Goal: Information Seeking & Learning: Find specific fact

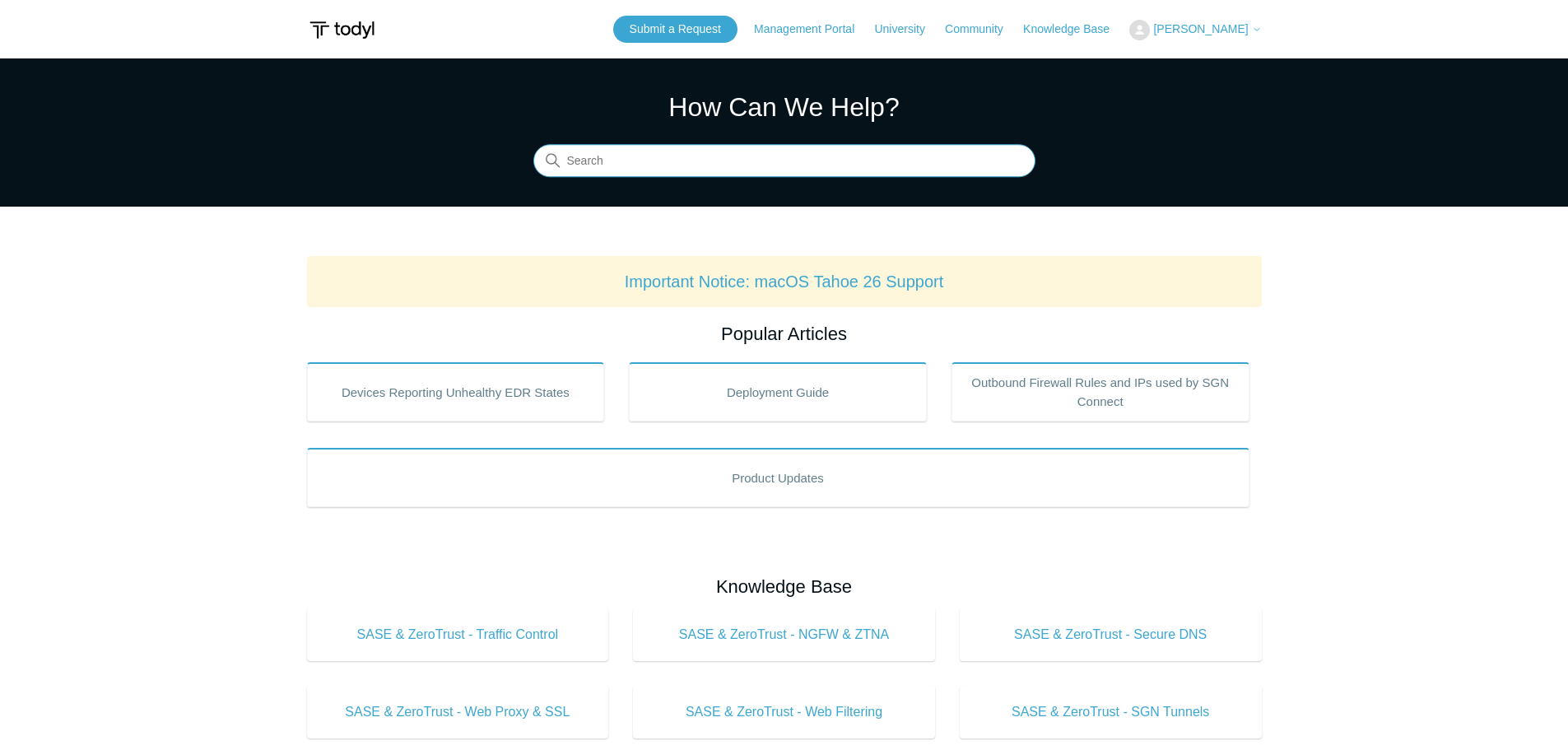
click at [613, 168] on input "Search" at bounding box center [784, 161] width 502 height 33
type input "code 104"
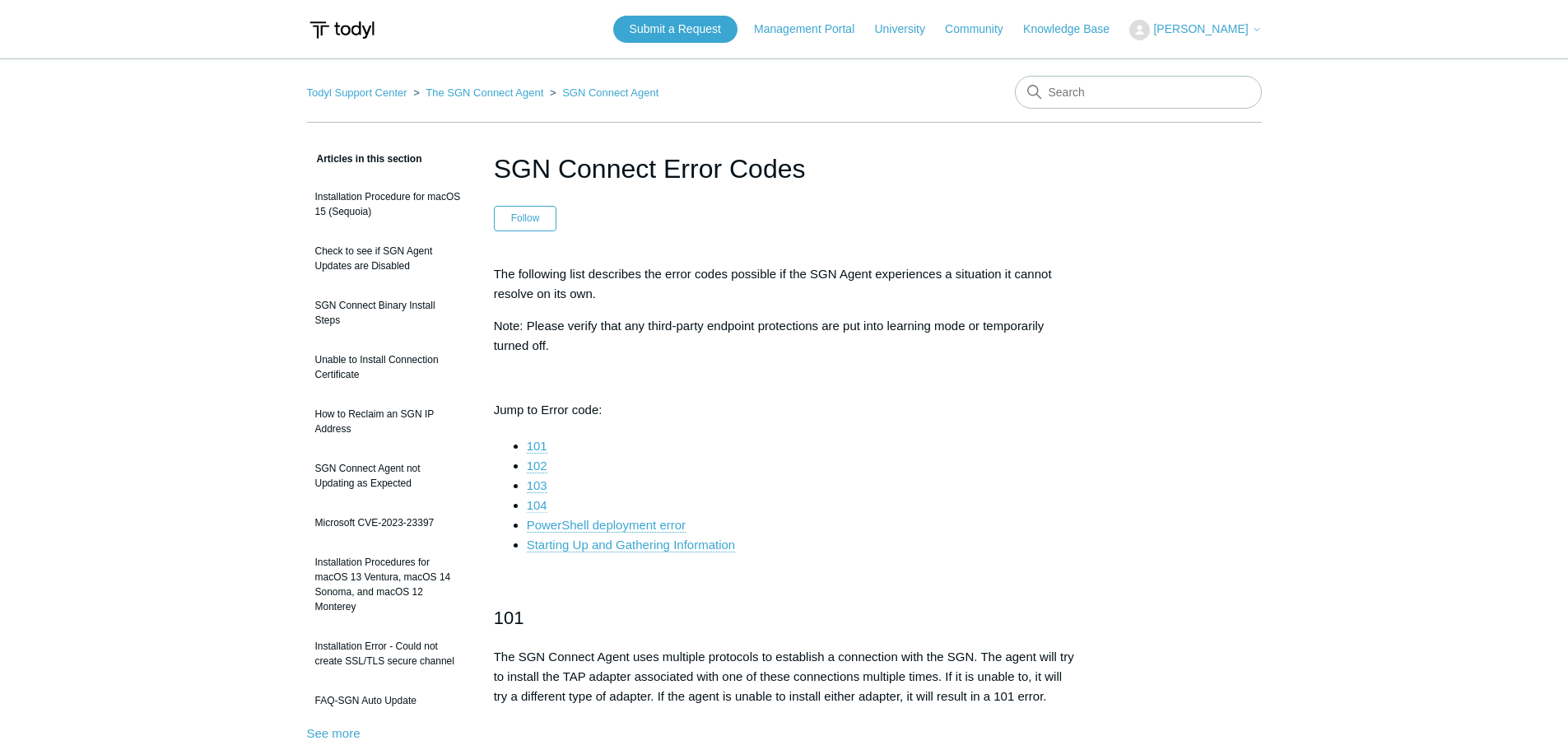
click at [538, 501] on link "104" at bounding box center [537, 505] width 21 height 15
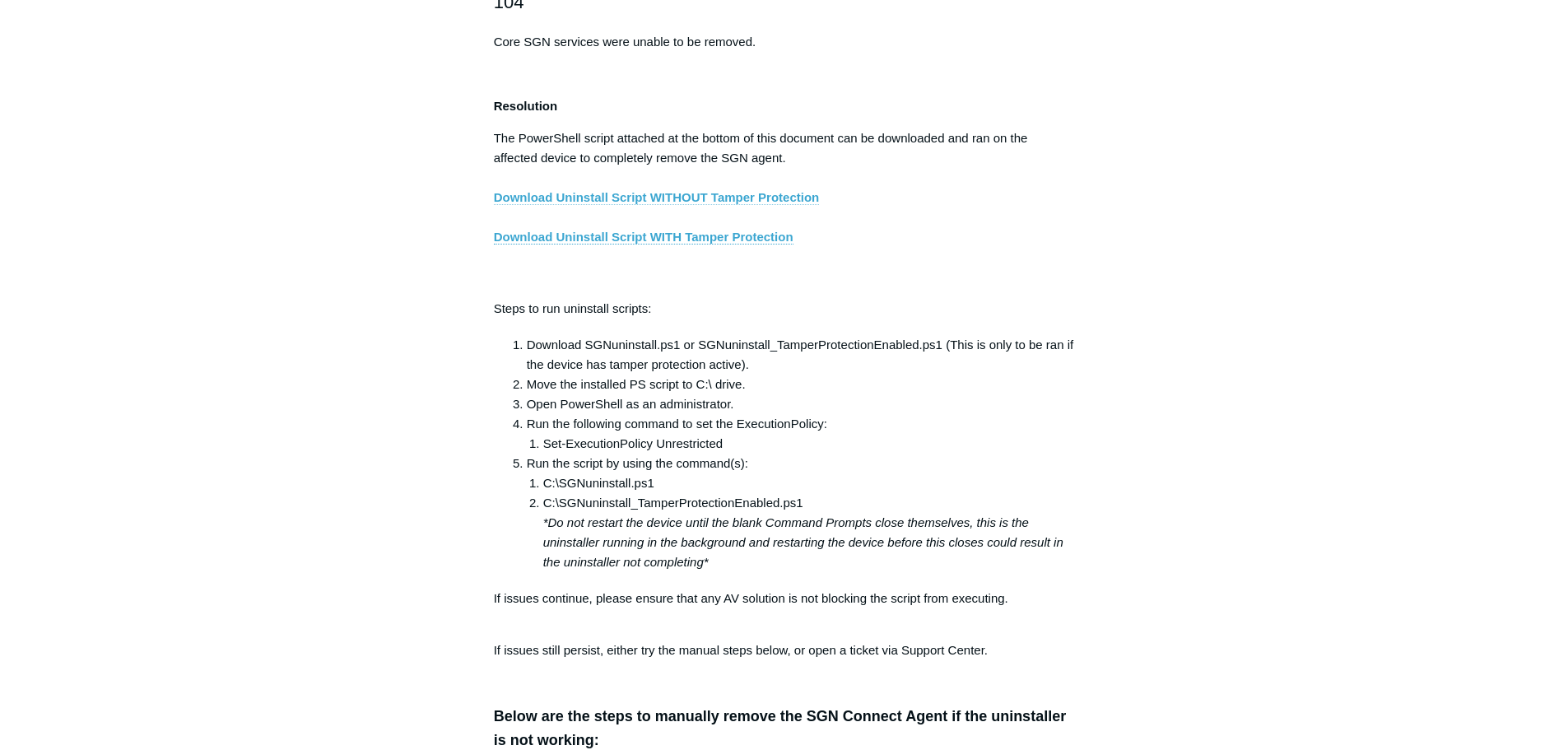
click at [773, 204] on link "Download Uninstall Script WITHOUT Tamper Protection" at bounding box center [656, 197] width 326 height 15
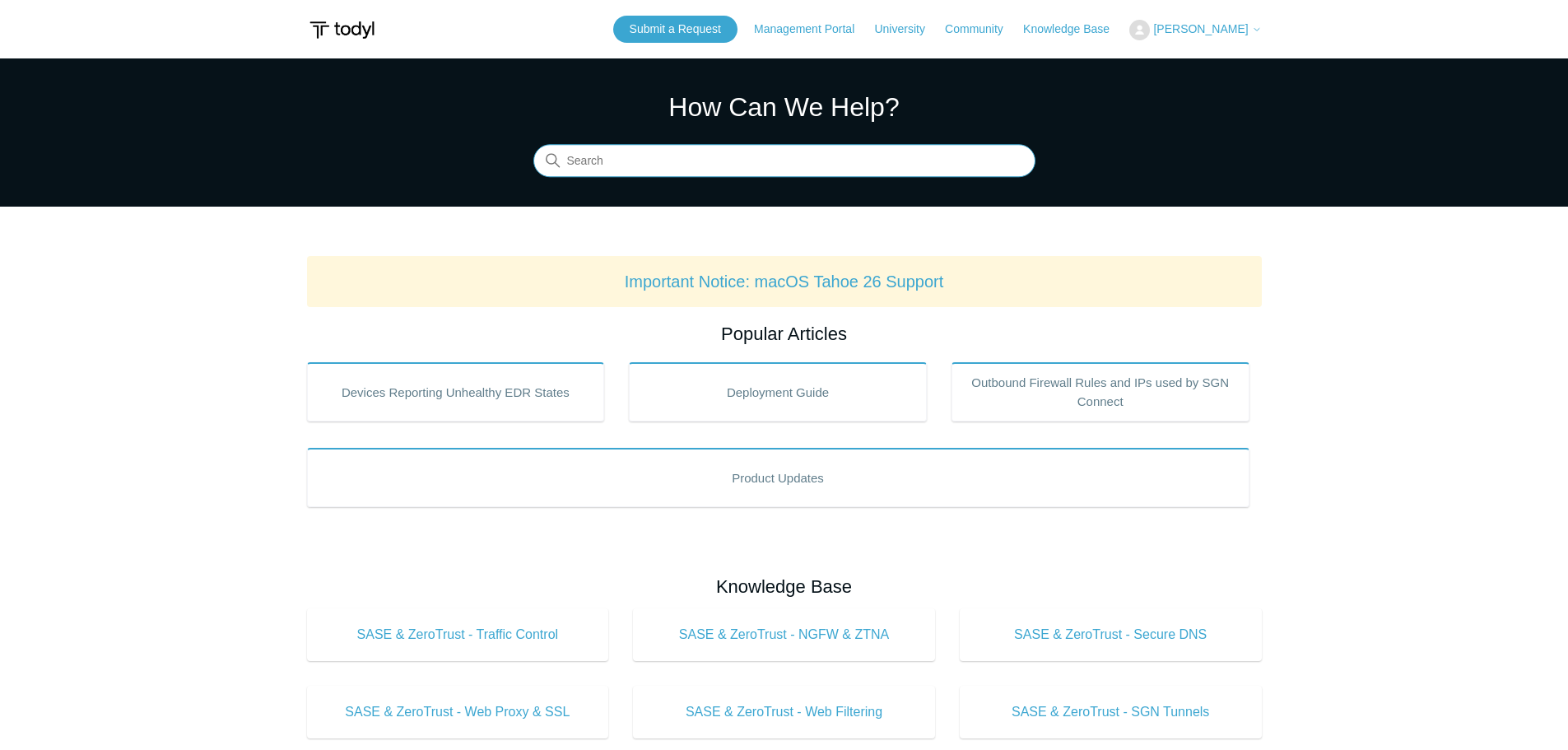
click at [707, 160] on input "Search" at bounding box center [784, 161] width 502 height 33
type input "error"
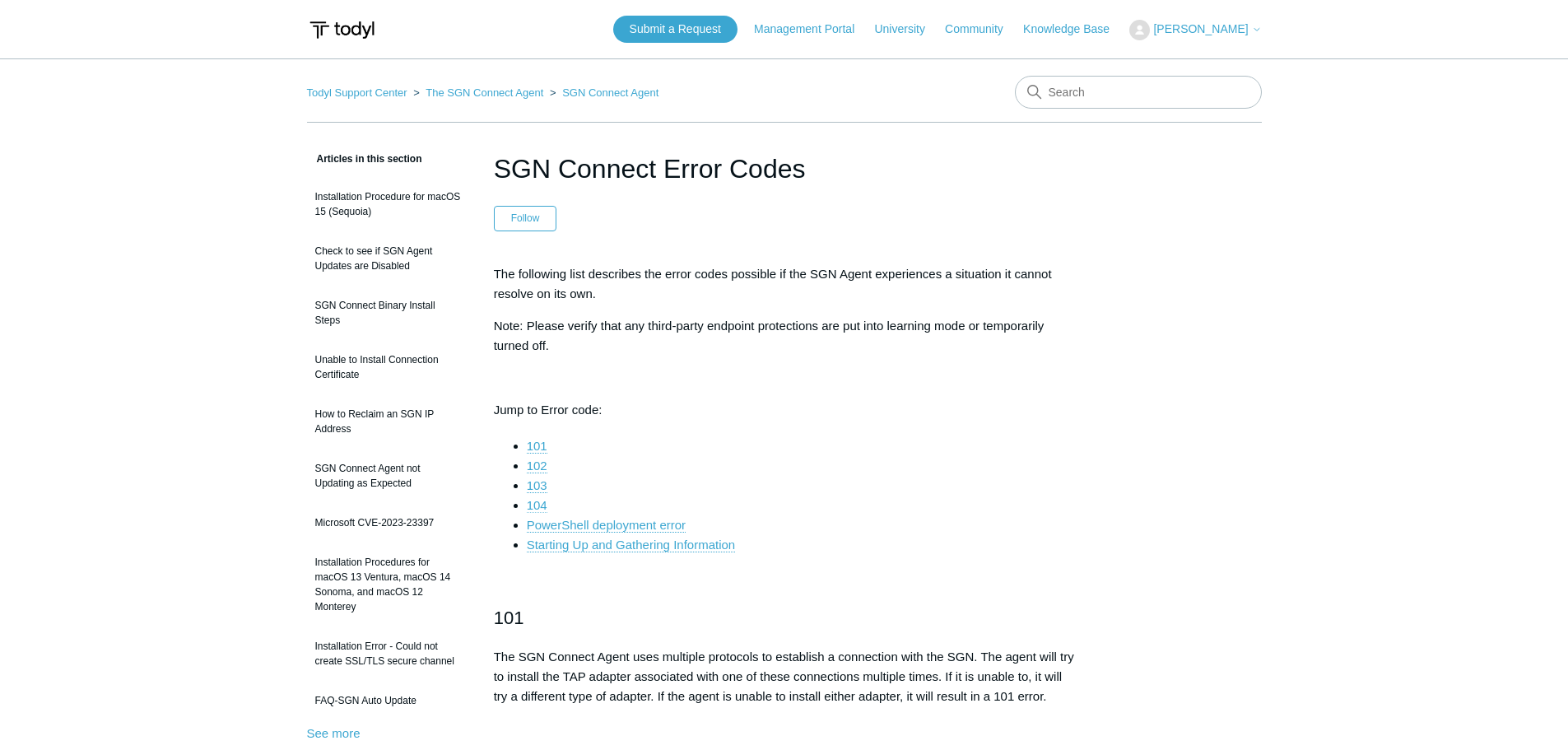
click at [543, 500] on link "104" at bounding box center [537, 505] width 21 height 15
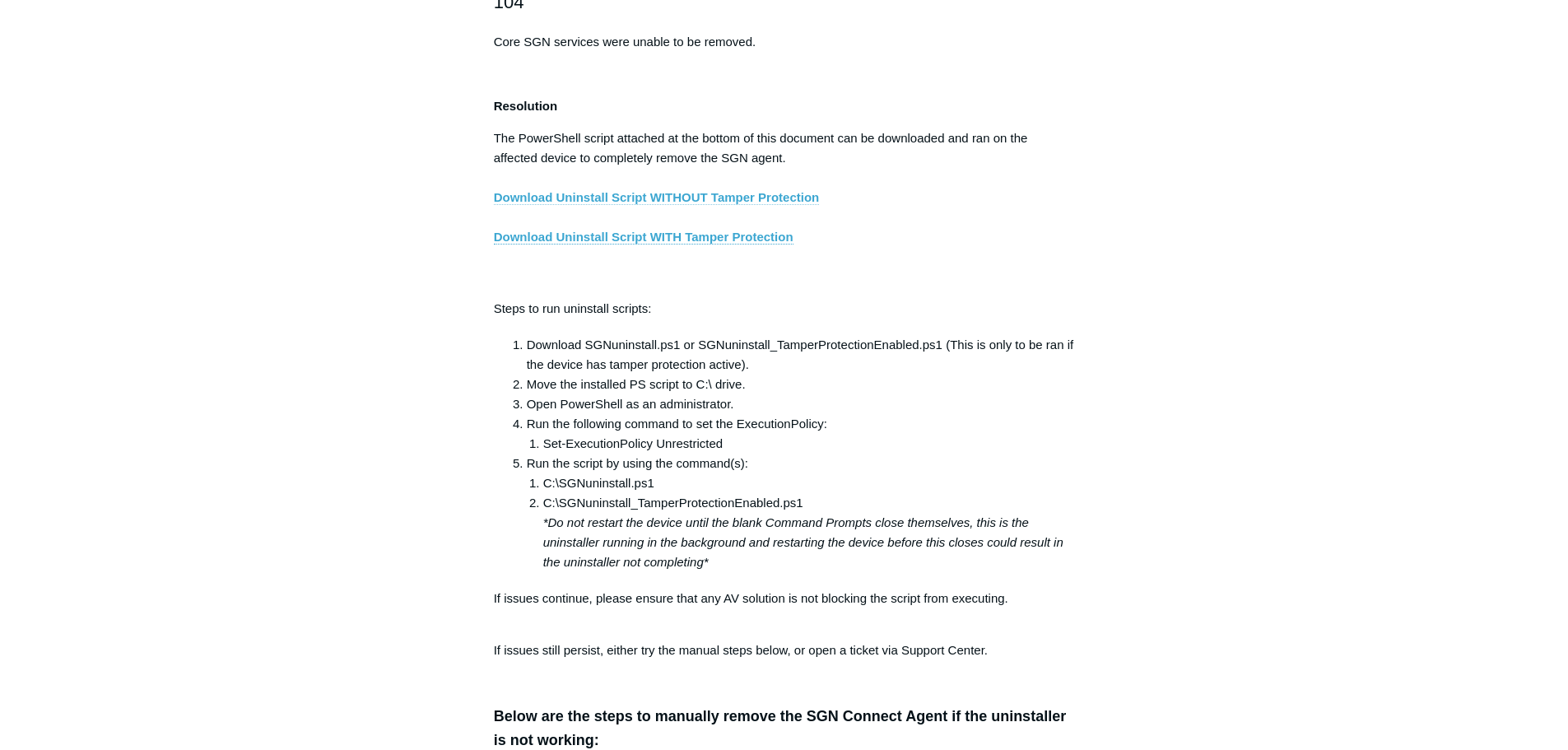
click at [780, 204] on link "Download Uninstall Script WITHOUT Tamper Protection" at bounding box center [656, 197] width 326 height 15
